Goal: Information Seeking & Learning: Learn about a topic

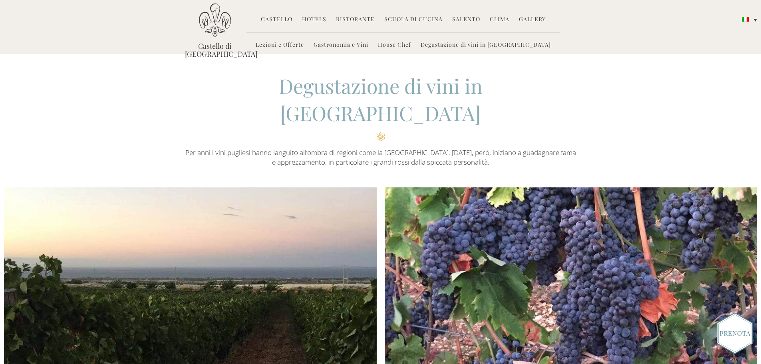
click at [304, 43] on link "Lezioni e Offerte" at bounding box center [280, 45] width 48 height 9
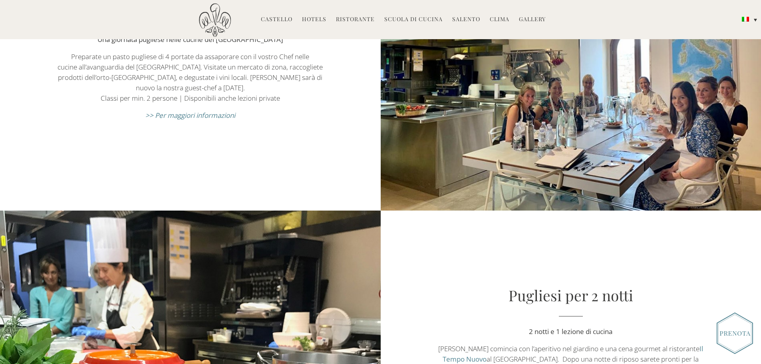
scroll to position [480, 0]
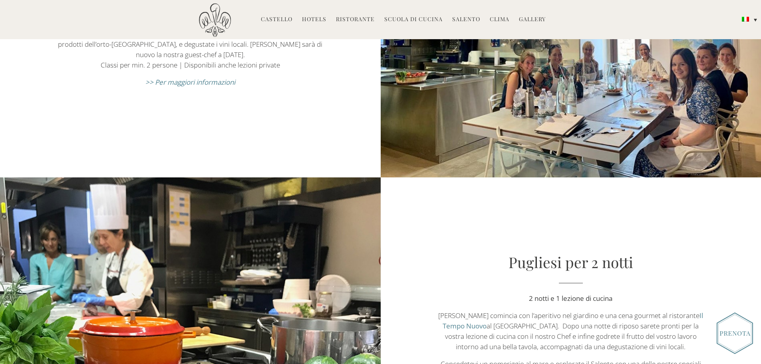
click at [189, 86] on em ">> Per maggiori informazioni" at bounding box center [190, 82] width 90 height 9
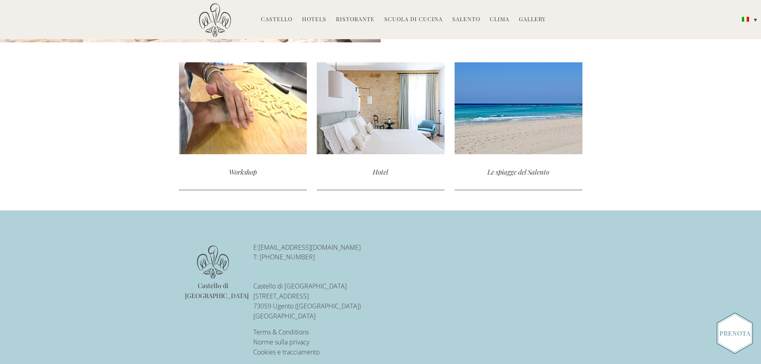
scroll to position [2118, 0]
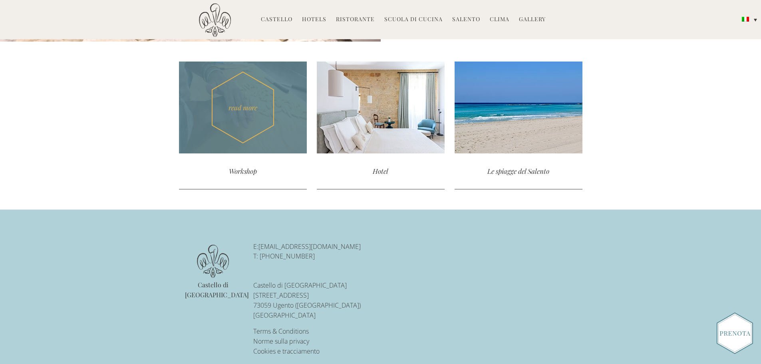
click at [242, 167] on div "Workshop" at bounding box center [243, 171] width 128 height 36
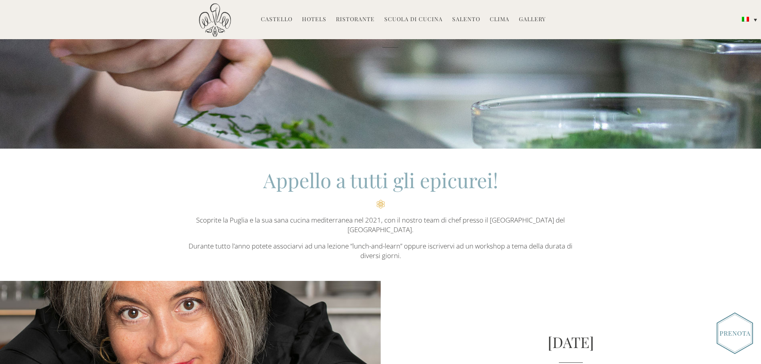
scroll to position [120, 0]
